Goal: Find specific page/section: Find specific page/section

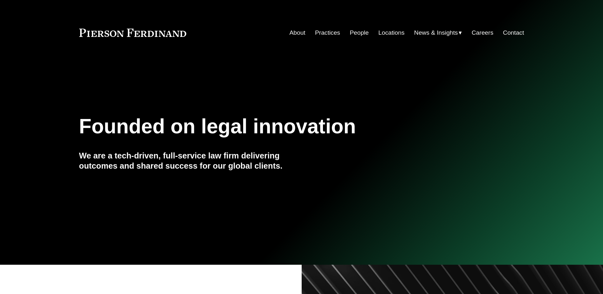
click at [354, 34] on link "People" at bounding box center [359, 33] width 19 height 12
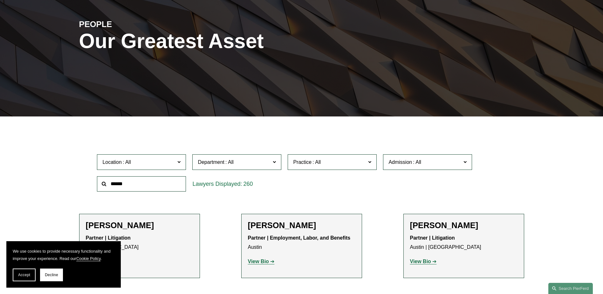
scroll to position [95, 0]
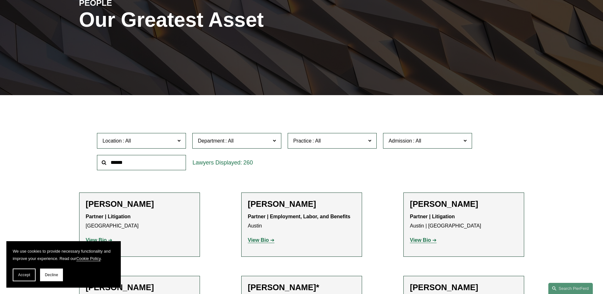
click at [153, 166] on input "text" at bounding box center [141, 163] width 89 height 16
type input "******"
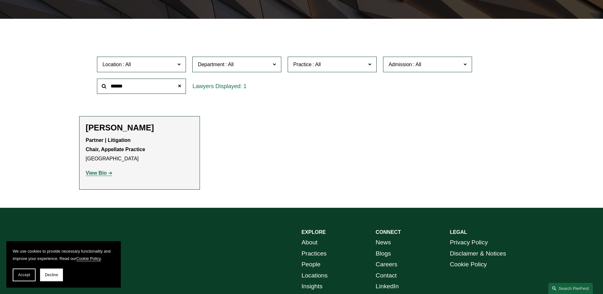
scroll to position [191, 0]
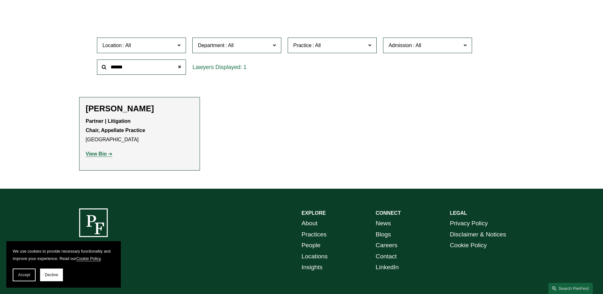
click at [106, 154] on strong "View Bio" at bounding box center [96, 153] width 21 height 5
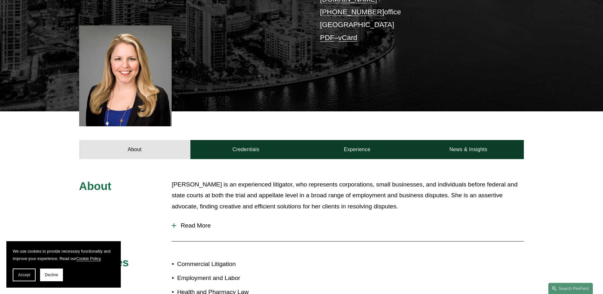
scroll to position [159, 0]
